Goal: Task Accomplishment & Management: Manage account settings

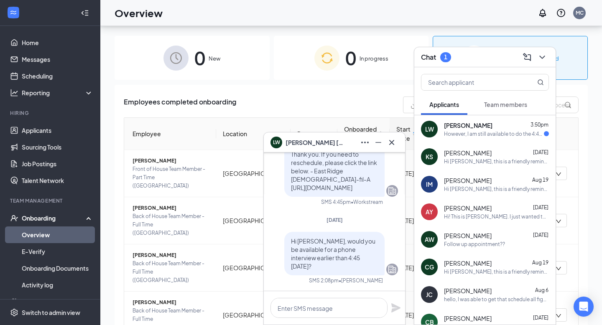
scroll to position [38, 0]
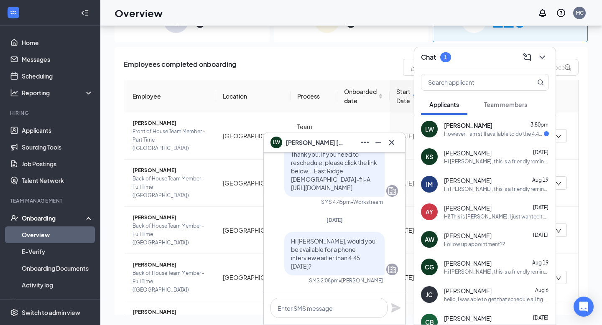
click at [479, 132] on div "However, I am still available to do the 4:45 in person one." at bounding box center [494, 134] width 100 height 7
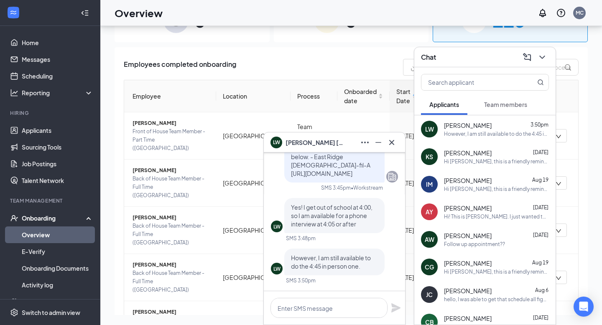
click at [304, 142] on span "[PERSON_NAME]" at bounding box center [315, 142] width 59 height 9
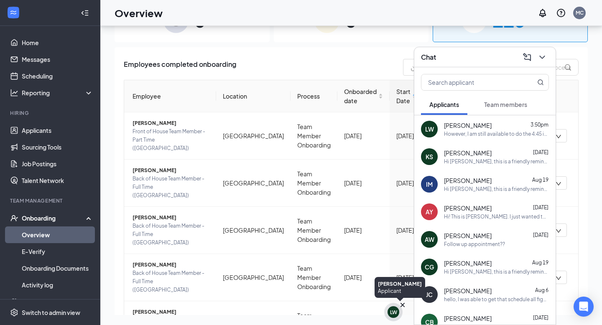
click at [392, 309] on div "LW" at bounding box center [393, 312] width 7 height 7
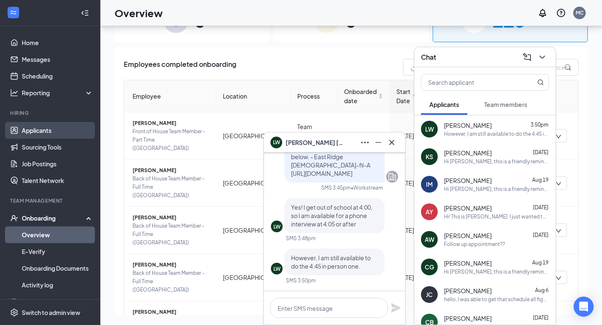
click at [44, 131] on link "Applicants" at bounding box center [58, 130] width 72 height 17
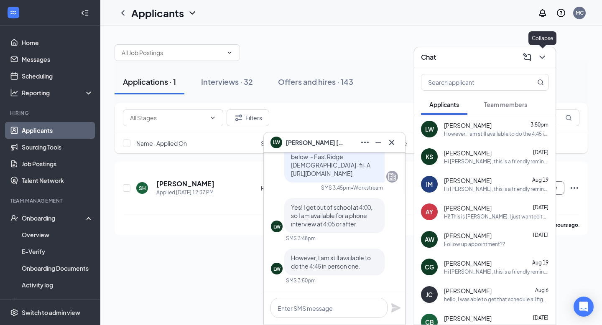
click at [545, 59] on icon "ChevronDown" at bounding box center [543, 57] width 10 height 10
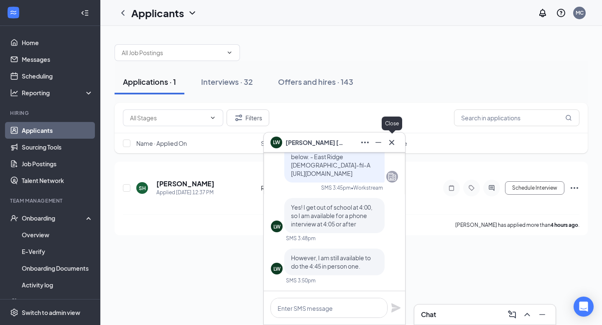
click at [394, 142] on icon "Cross" at bounding box center [392, 143] width 10 height 10
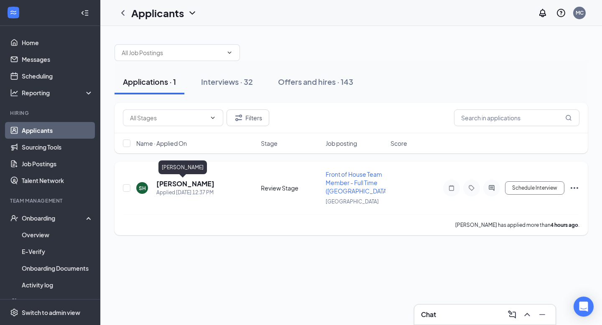
click at [174, 185] on h5 "[PERSON_NAME]" at bounding box center [185, 183] width 58 height 9
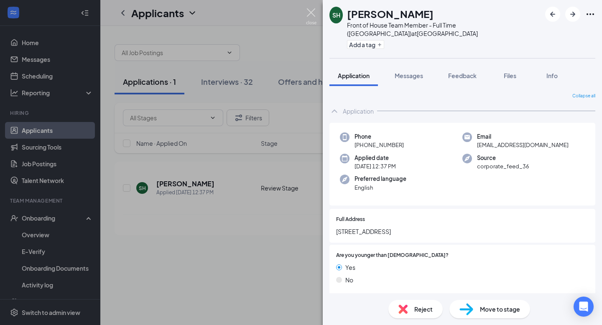
click at [314, 14] on img at bounding box center [311, 16] width 10 height 16
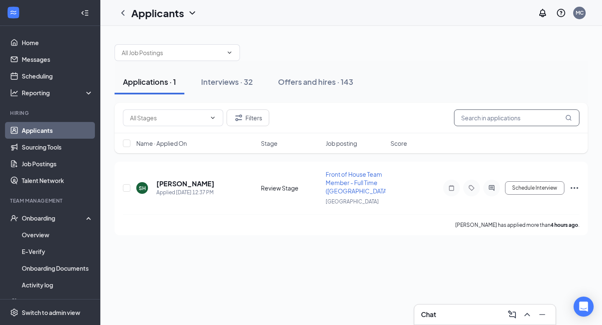
click at [487, 125] on input "text" at bounding box center [517, 118] width 126 height 17
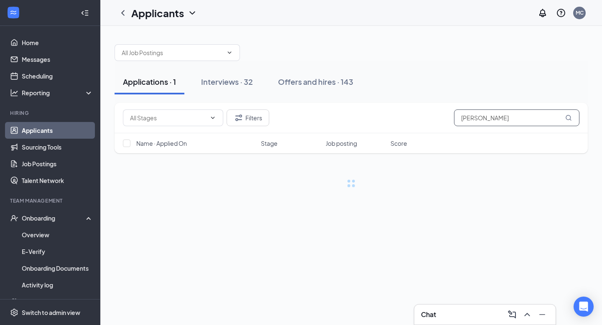
type input "[PERSON_NAME]"
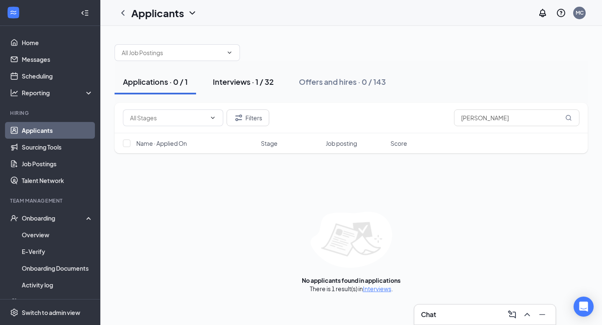
click at [247, 79] on div "Interviews · 1 / 32" at bounding box center [243, 82] width 61 height 10
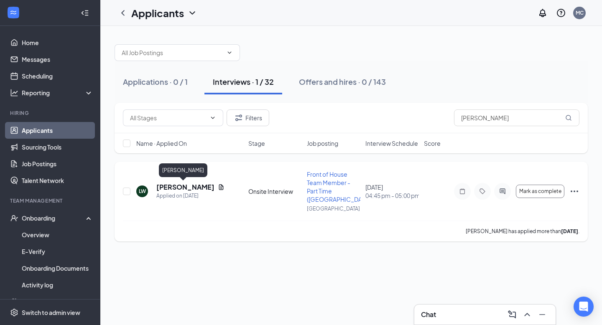
click at [184, 186] on h5 "[PERSON_NAME]" at bounding box center [185, 187] width 58 height 9
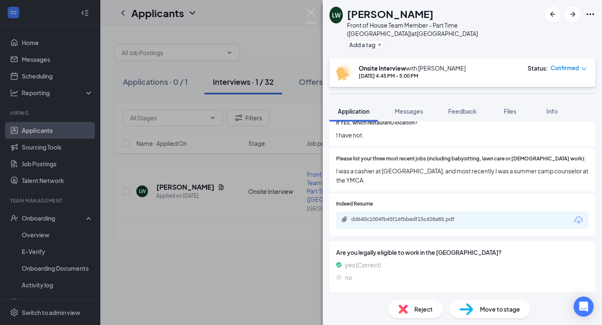
scroll to position [403, 0]
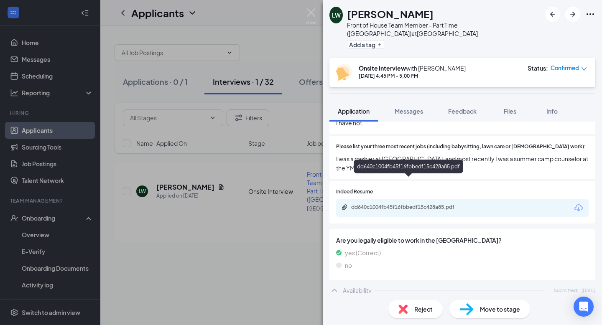
click at [450, 204] on div "dd640c1004fb45f16fbbedf15c428a85.pdf" at bounding box center [409, 207] width 117 height 7
